Goal: Task Accomplishment & Management: Manage account settings

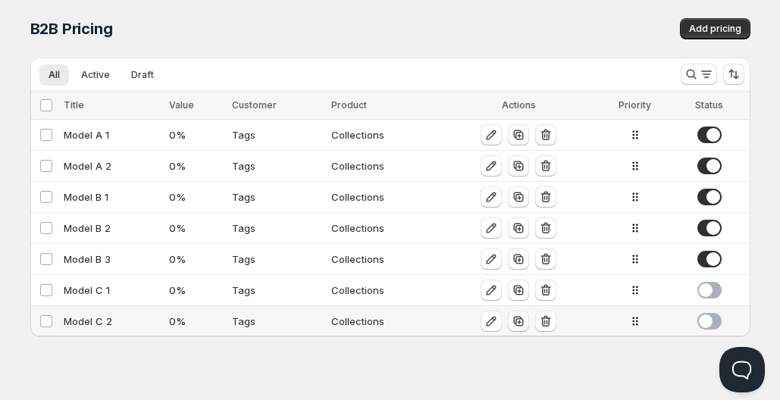
click at [518, 326] on icon "button" at bounding box center [519, 322] width 10 height 10
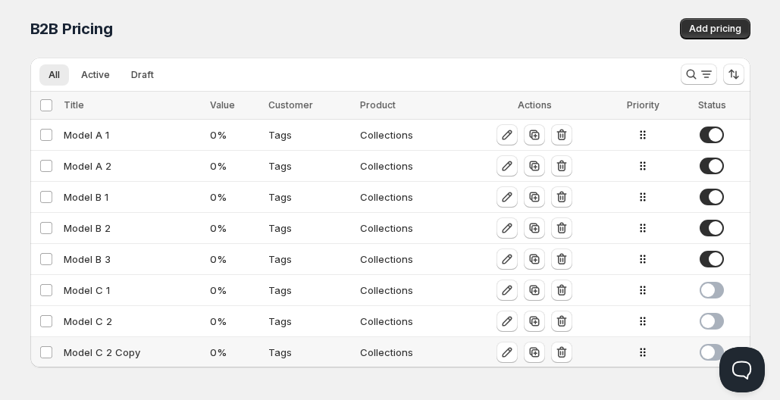
click at [159, 359] on div "Model C 2 Copy" at bounding box center [132, 352] width 137 height 15
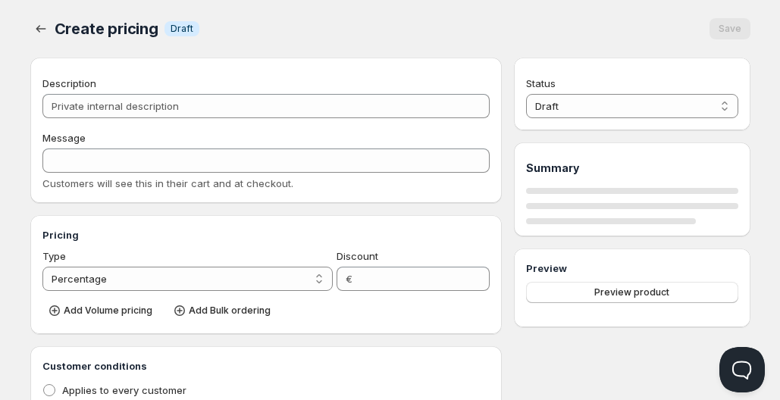
type input "Model C 2 Copy"
type input "MODEL_C-2"
type input "0"
radio input "true"
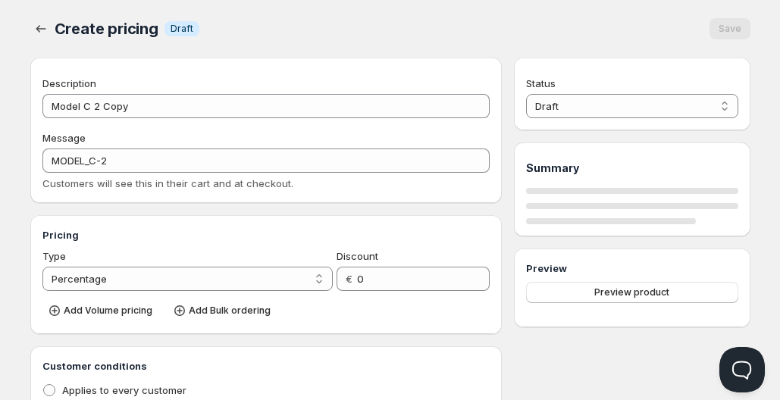
select select "2"
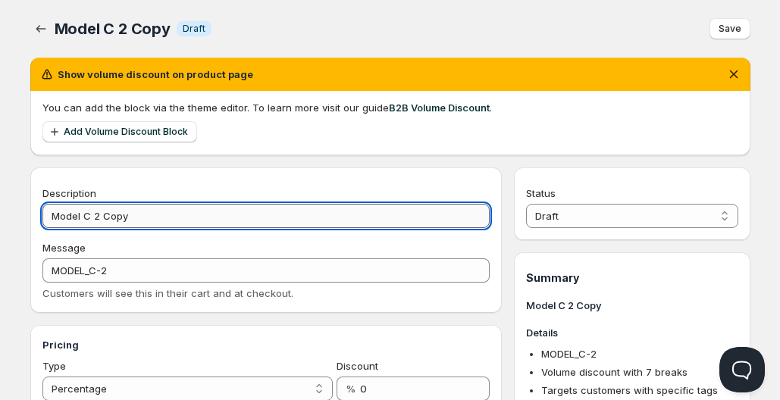
click at [173, 223] on input "Model C 2 Copy" at bounding box center [266, 216] width 448 height 24
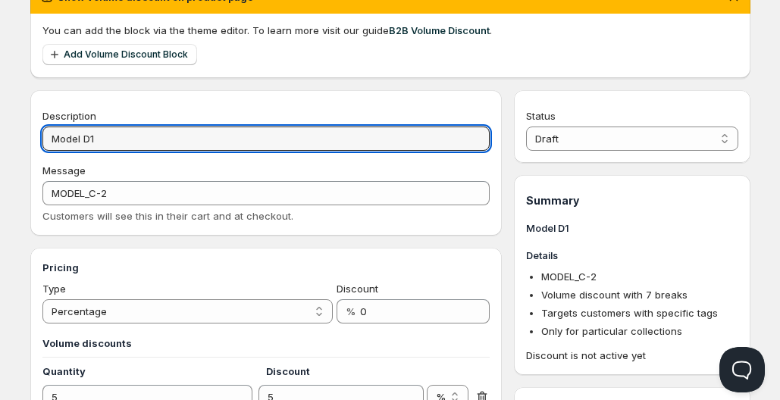
scroll to position [113, 0]
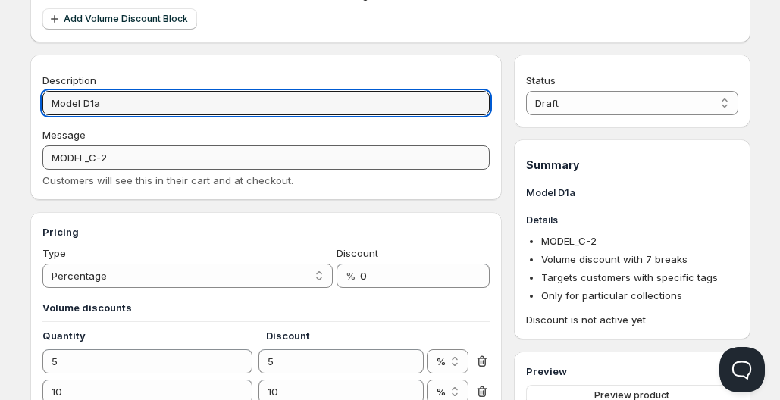
type input "Model D1a"
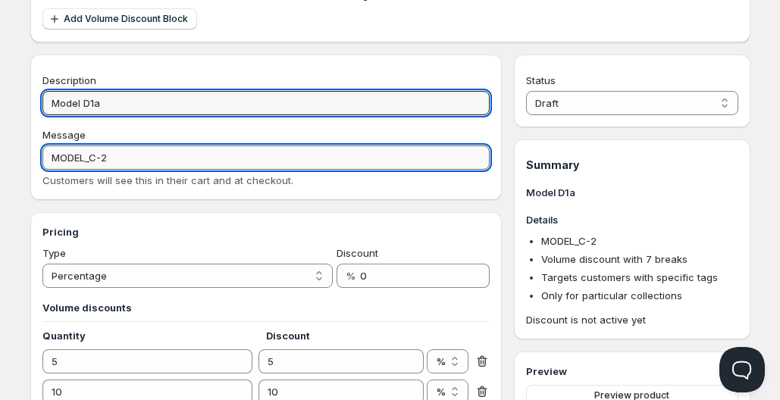
click at [163, 155] on input "MODEL_C-2" at bounding box center [266, 158] width 448 height 24
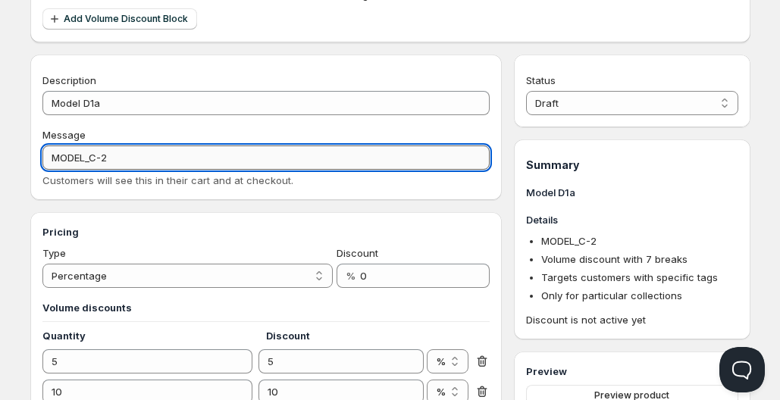
paste input "odel D1a"
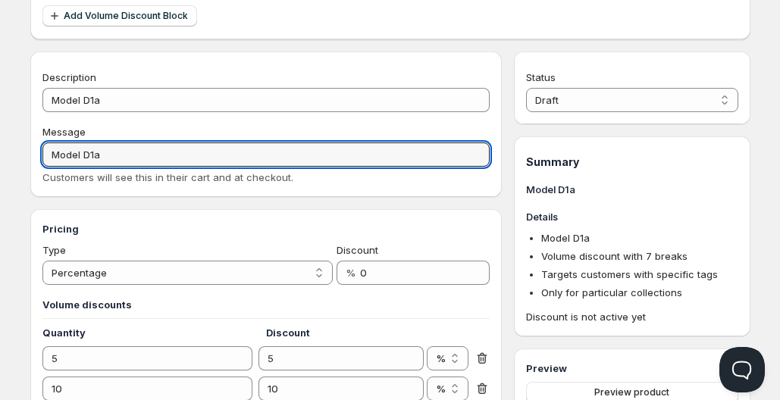
scroll to position [120, 0]
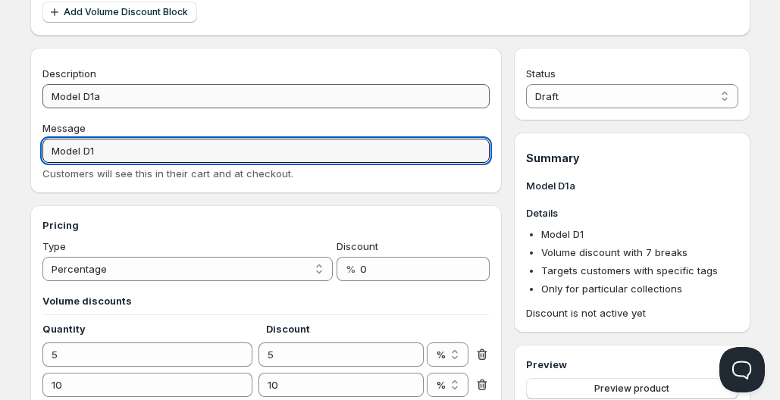
type input "Model D1"
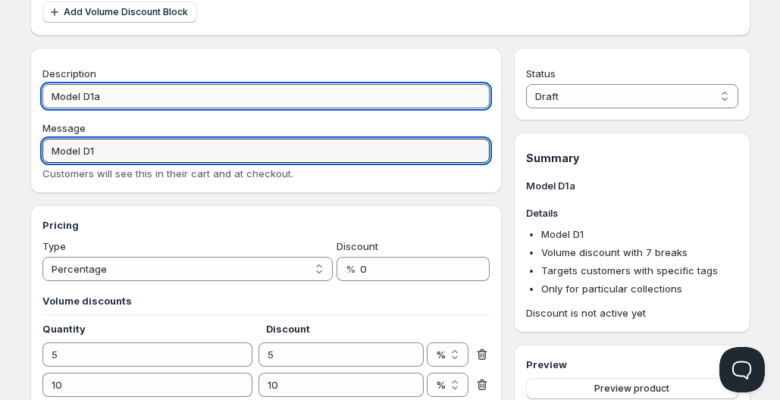
click at [165, 93] on input "Model D1a" at bounding box center [266, 96] width 448 height 24
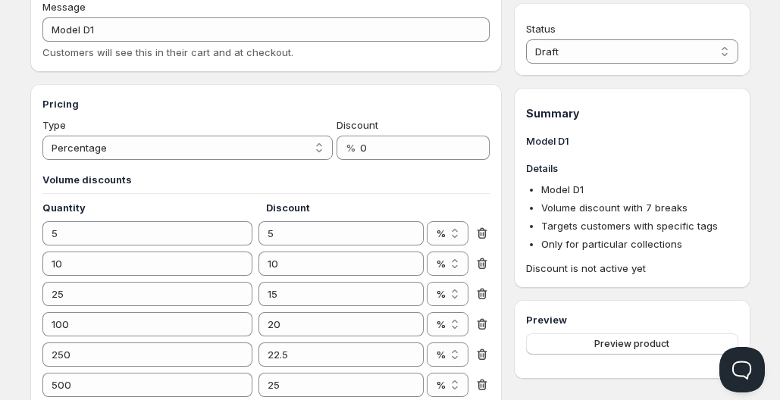
scroll to position [245, 0]
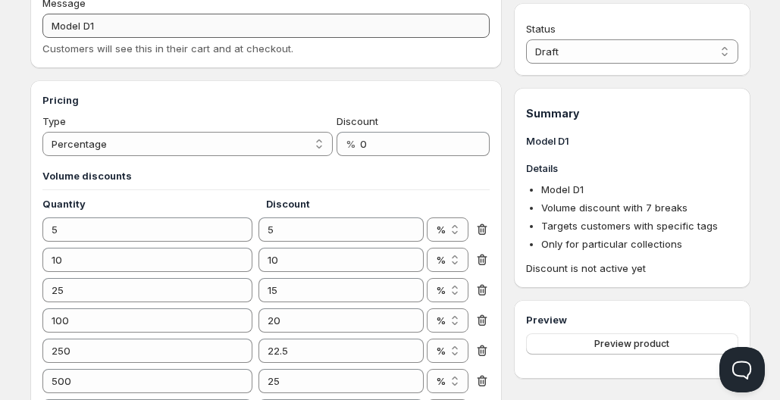
type input "Model D1"
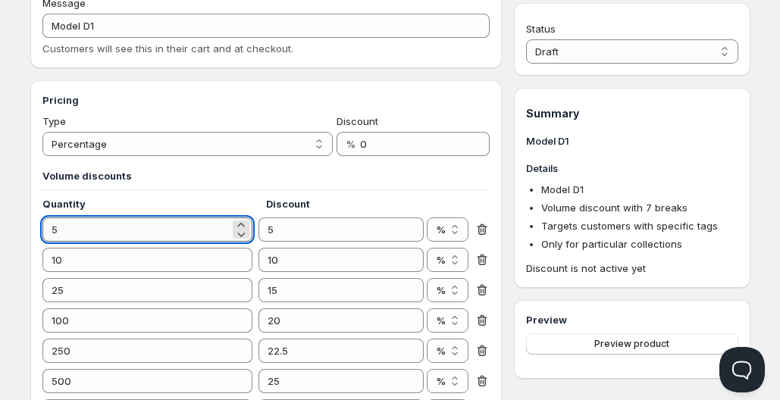
click at [154, 228] on input "5" at bounding box center [135, 230] width 187 height 24
type input "25"
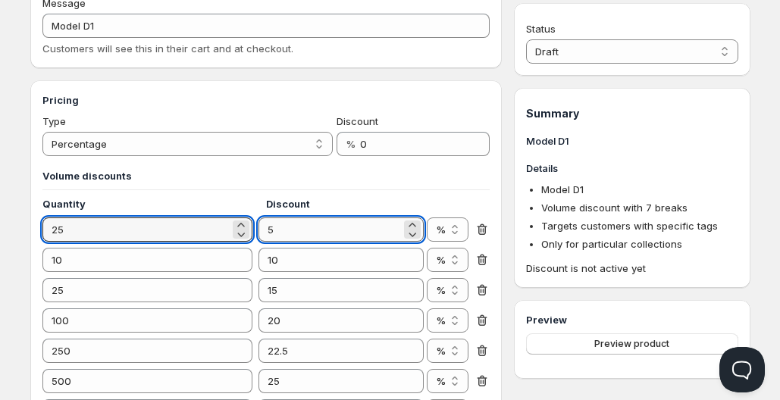
click at [306, 226] on input "5" at bounding box center [330, 230] width 143 height 24
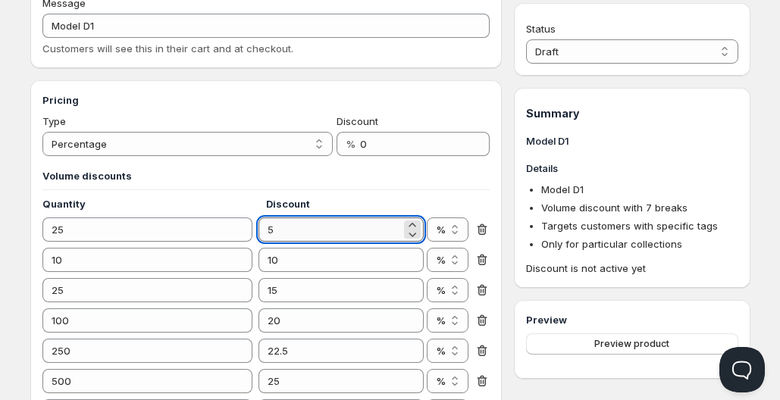
click at [306, 226] on input "5" at bounding box center [330, 230] width 143 height 24
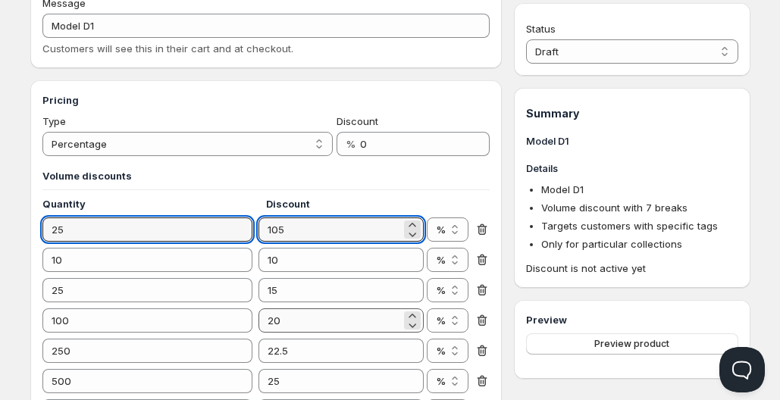
type input "105"
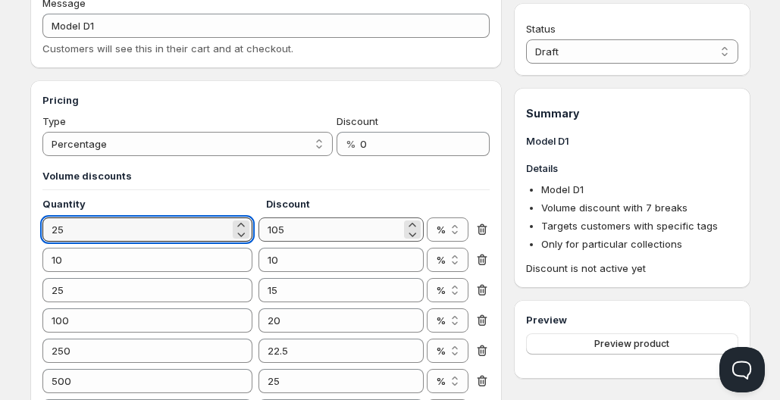
type input "25"
click at [322, 235] on input "105" at bounding box center [330, 230] width 143 height 24
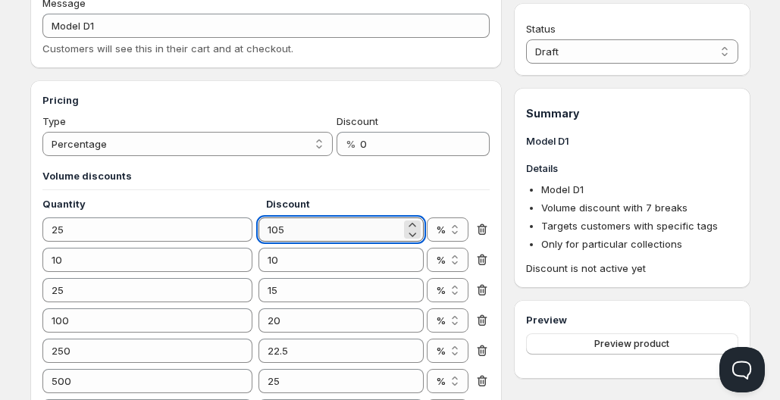
click at [322, 235] on input "105" at bounding box center [330, 230] width 143 height 24
type input "20"
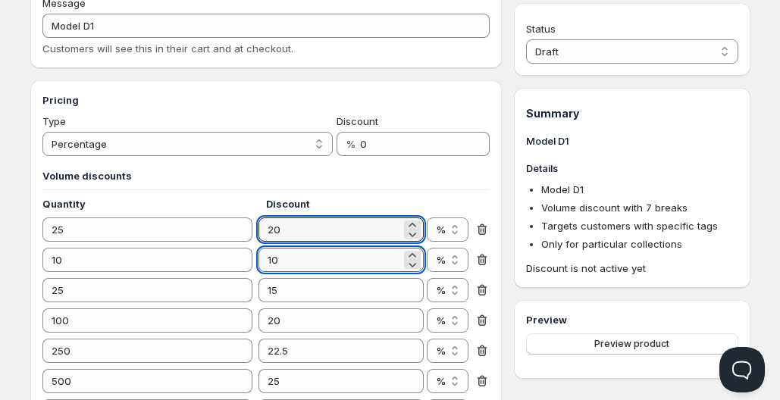
click at [308, 257] on input "10" at bounding box center [330, 260] width 143 height 24
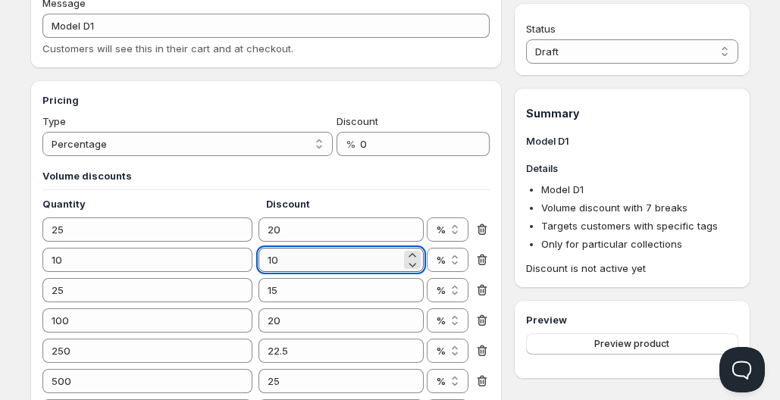
click at [308, 257] on input "10" at bounding box center [330, 260] width 143 height 24
type input "25"
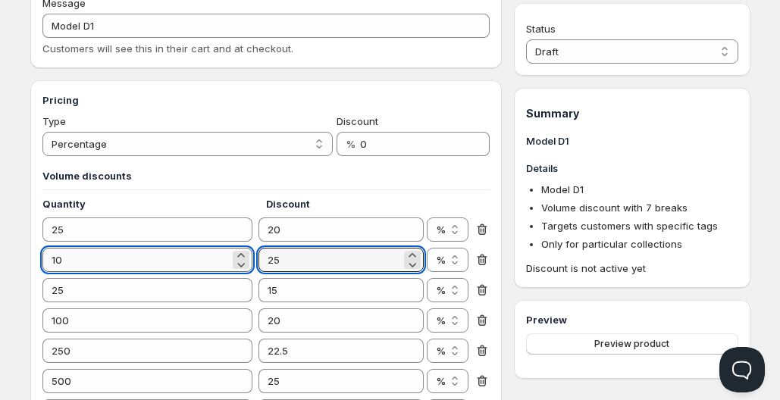
click at [99, 268] on input "10" at bounding box center [135, 260] width 187 height 24
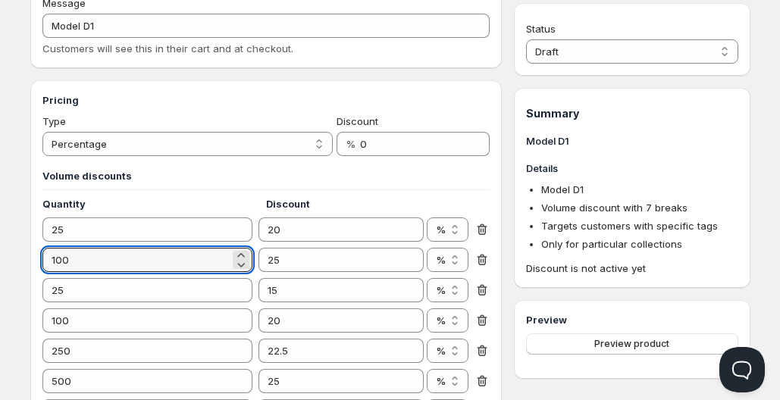
type input "100"
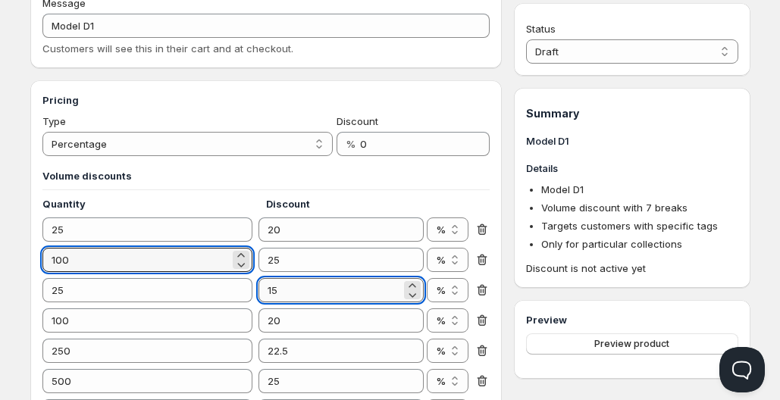
click at [286, 293] on input "15" at bounding box center [330, 290] width 143 height 24
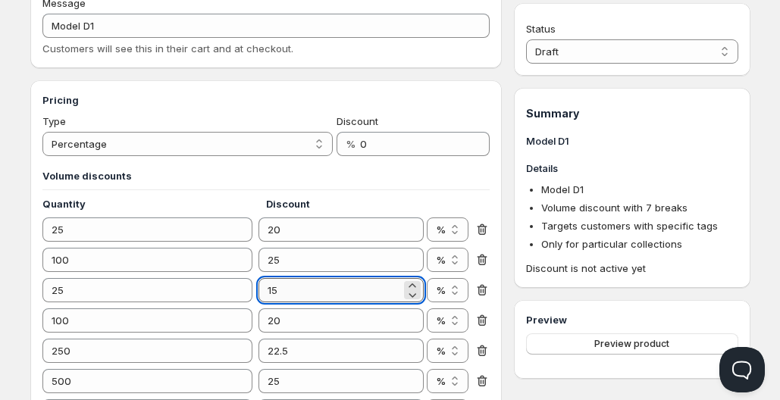
click at [286, 293] on input "15" at bounding box center [330, 290] width 143 height 24
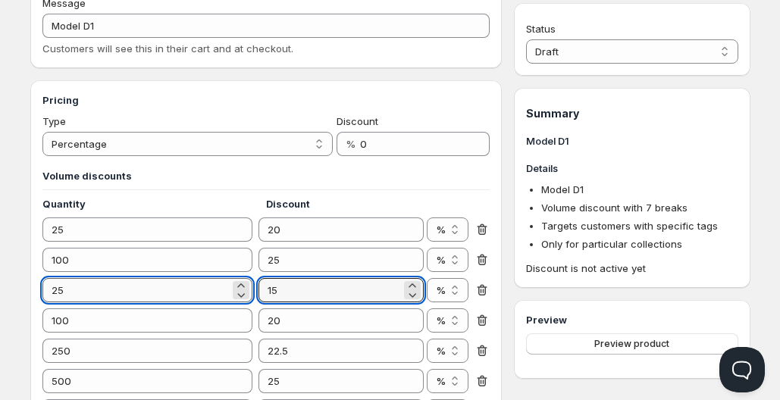
click at [193, 288] on input "25" at bounding box center [135, 290] width 187 height 24
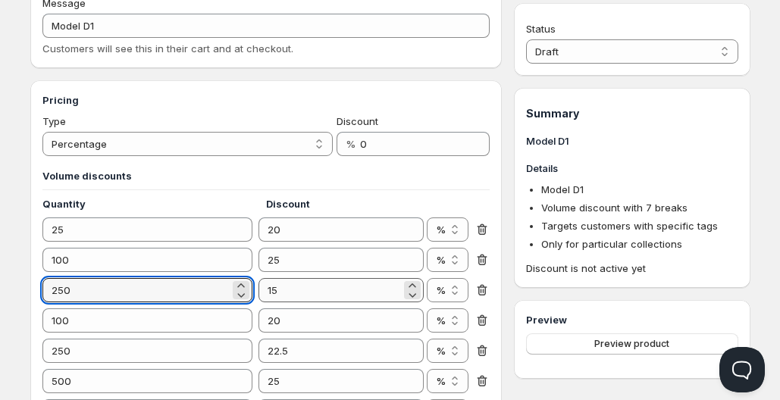
type input "250"
click at [283, 284] on input "15" at bounding box center [330, 290] width 143 height 24
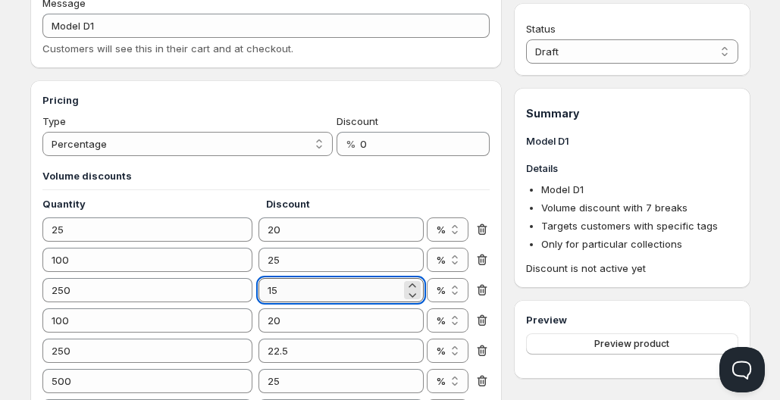
click at [283, 284] on input "15" at bounding box center [330, 290] width 143 height 24
type input "30"
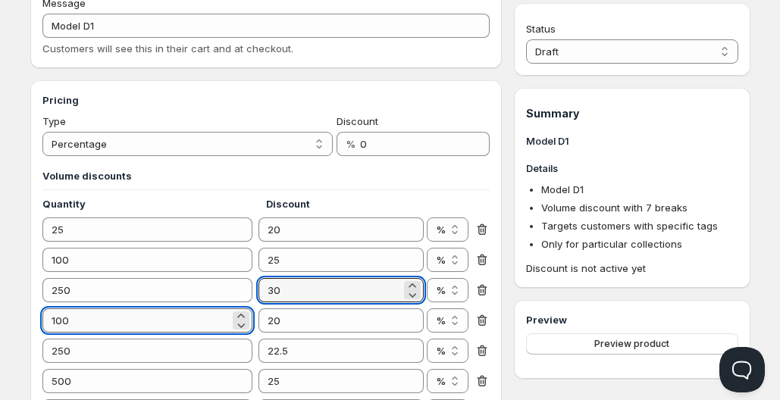
click at [139, 321] on input "100" at bounding box center [135, 321] width 187 height 24
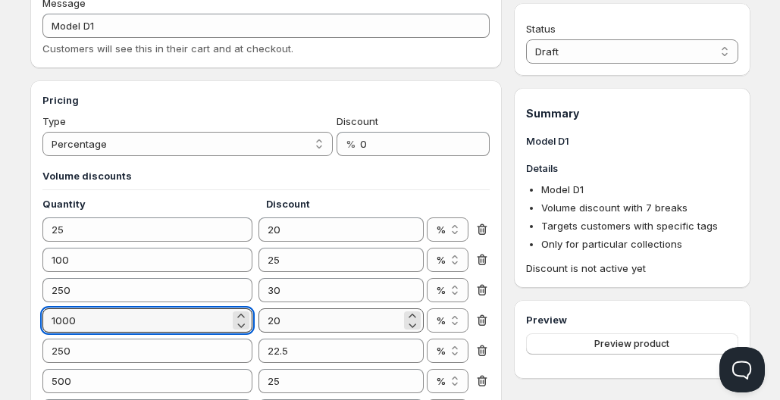
type input "1000"
click at [309, 322] on input "20" at bounding box center [330, 321] width 143 height 24
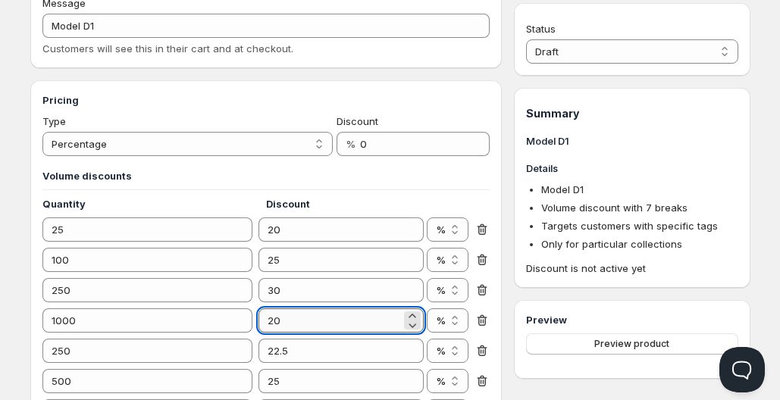
click at [309, 322] on input "20" at bounding box center [330, 321] width 143 height 24
type input "30"
click at [485, 353] on icon at bounding box center [483, 351] width 10 height 11
type input "500"
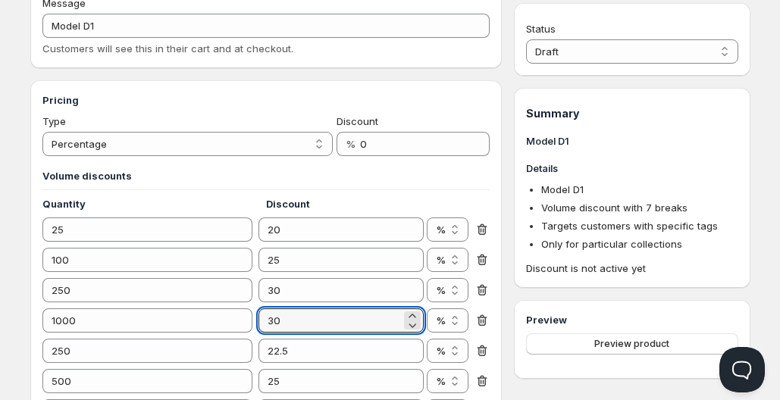
type input "25"
type input "1000"
type input "30"
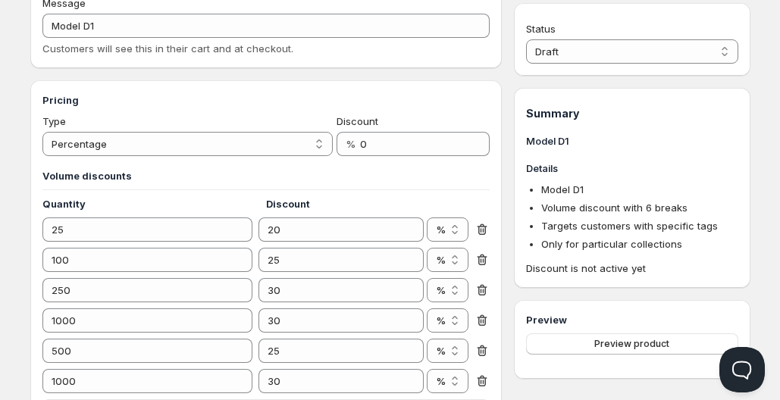
click at [485, 353] on icon at bounding box center [483, 351] width 10 height 11
type input "1000"
type input "30"
click at [485, 353] on icon at bounding box center [483, 351] width 10 height 11
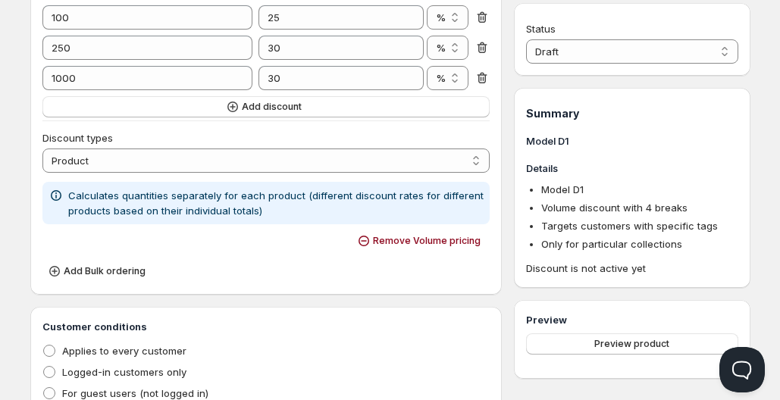
scroll to position [514, 0]
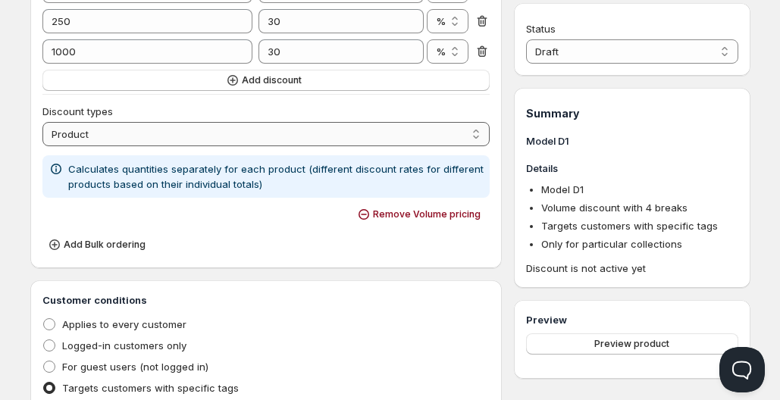
click at [272, 140] on select "Order Product Variant Item" at bounding box center [266, 134] width 448 height 24
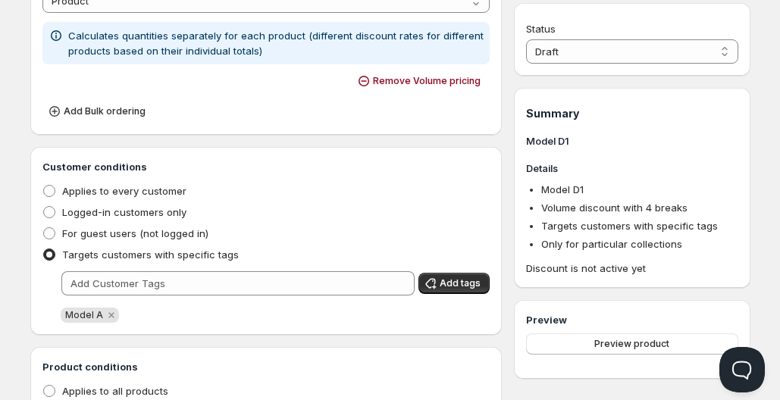
scroll to position [652, 0]
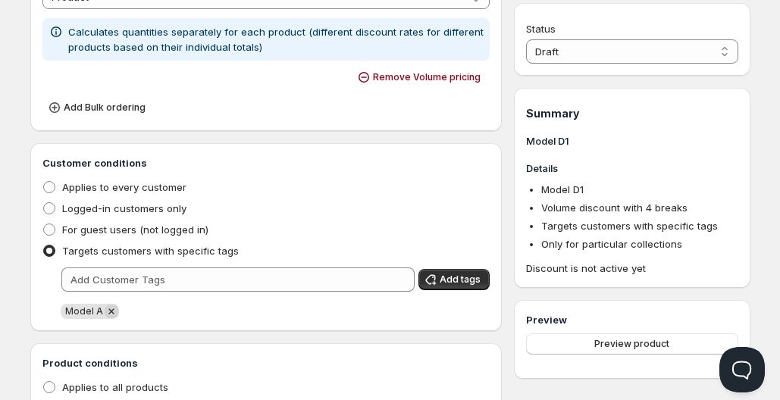
click at [110, 311] on icon "Remove Model A" at bounding box center [112, 312] width 14 height 14
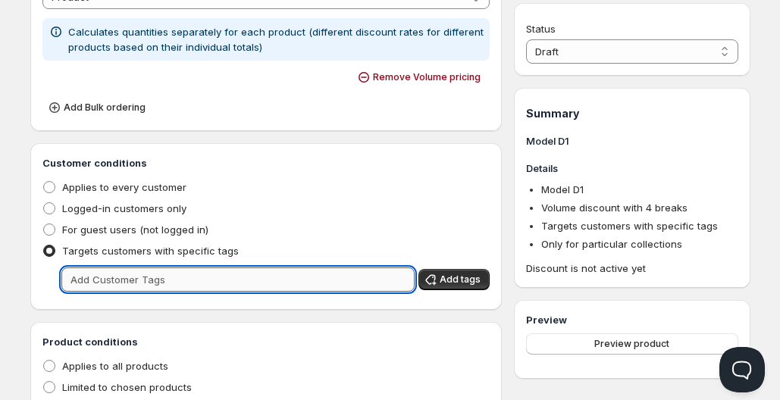
click at [131, 286] on input "text" at bounding box center [238, 280] width 354 height 24
type input "Model D"
click at [451, 306] on div "Customer conditions Applies to every customer Logged-in customers only For gues…" at bounding box center [266, 226] width 473 height 167
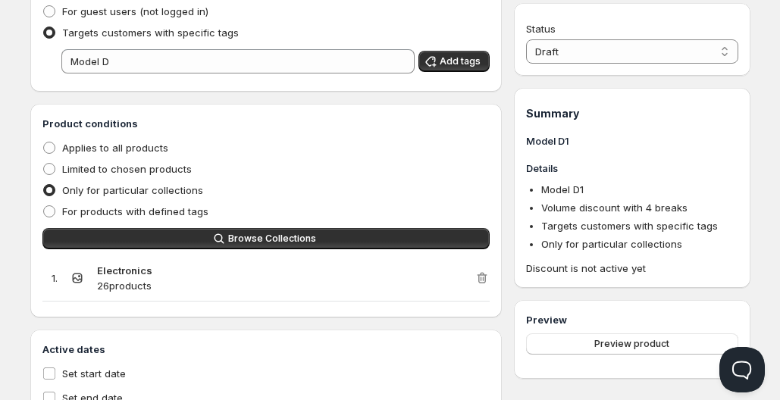
scroll to position [878, 0]
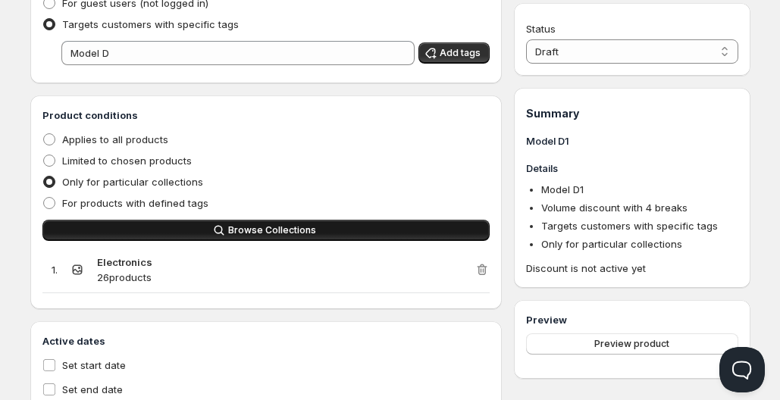
click at [449, 237] on button "Browse Collections" at bounding box center [266, 230] width 448 height 21
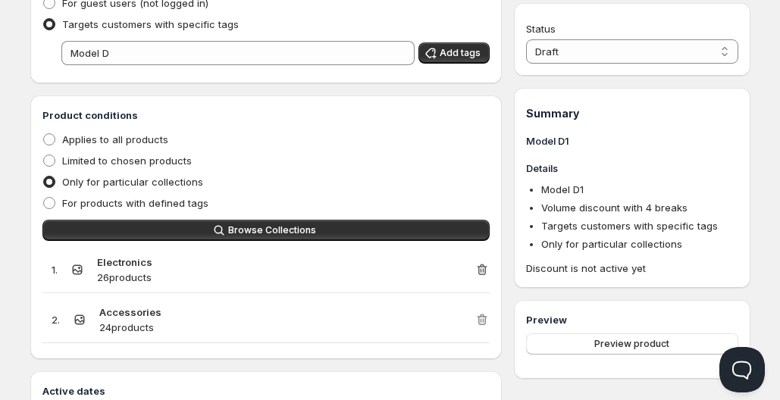
click at [482, 276] on icon "button" at bounding box center [482, 269] width 15 height 15
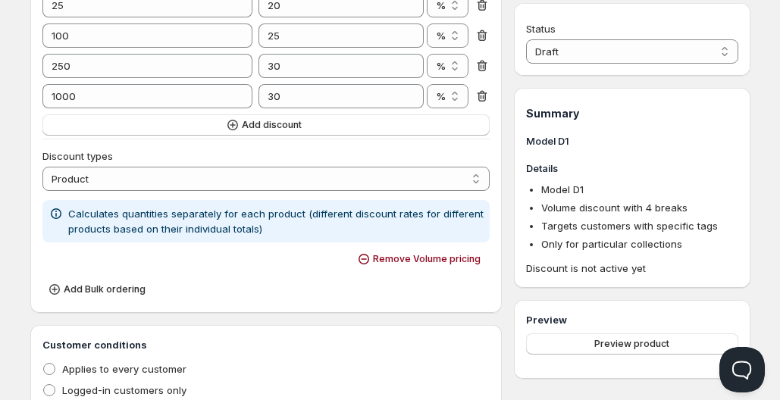
scroll to position [465, 0]
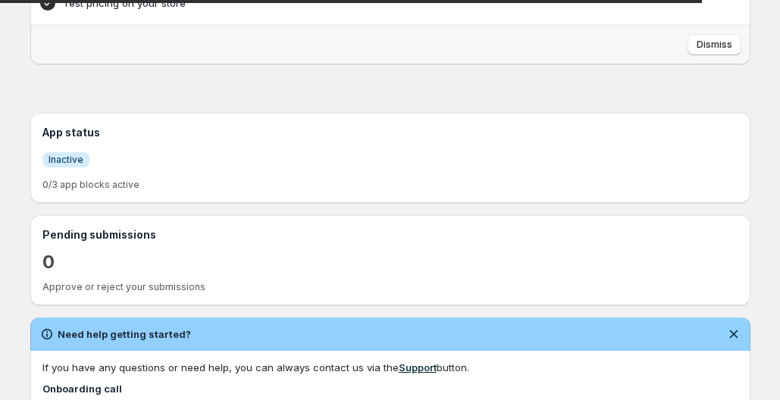
scroll to position [283, 0]
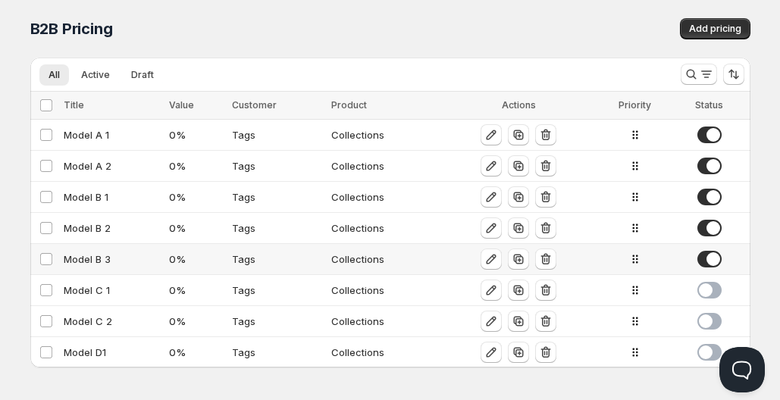
scroll to position [6, 0]
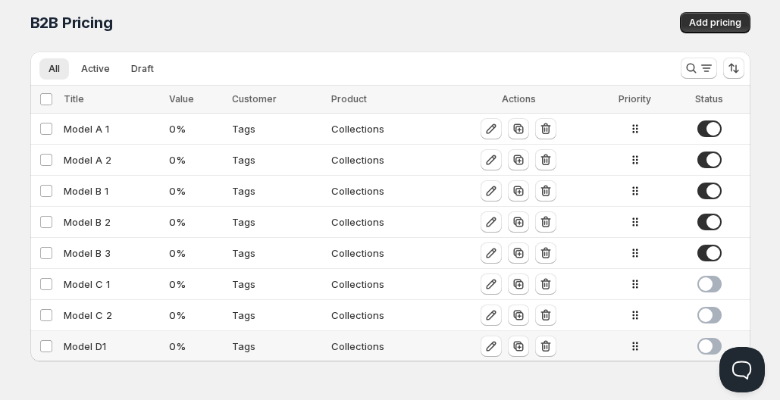
click at [80, 353] on div "Model D1" at bounding box center [112, 346] width 97 height 15
select select "2"
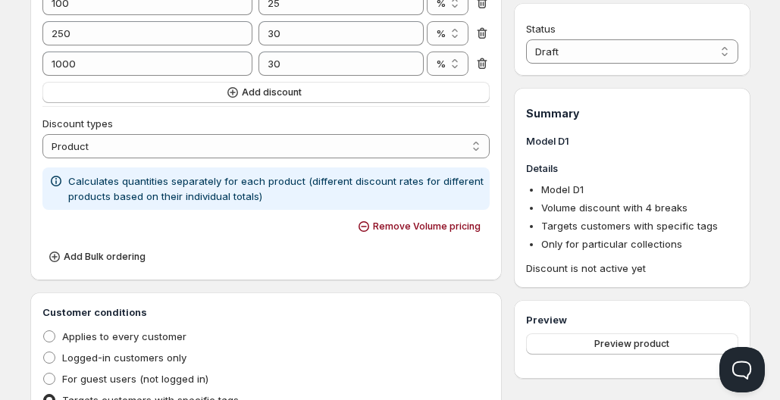
scroll to position [929, 0]
